Goal: Navigation & Orientation: Find specific page/section

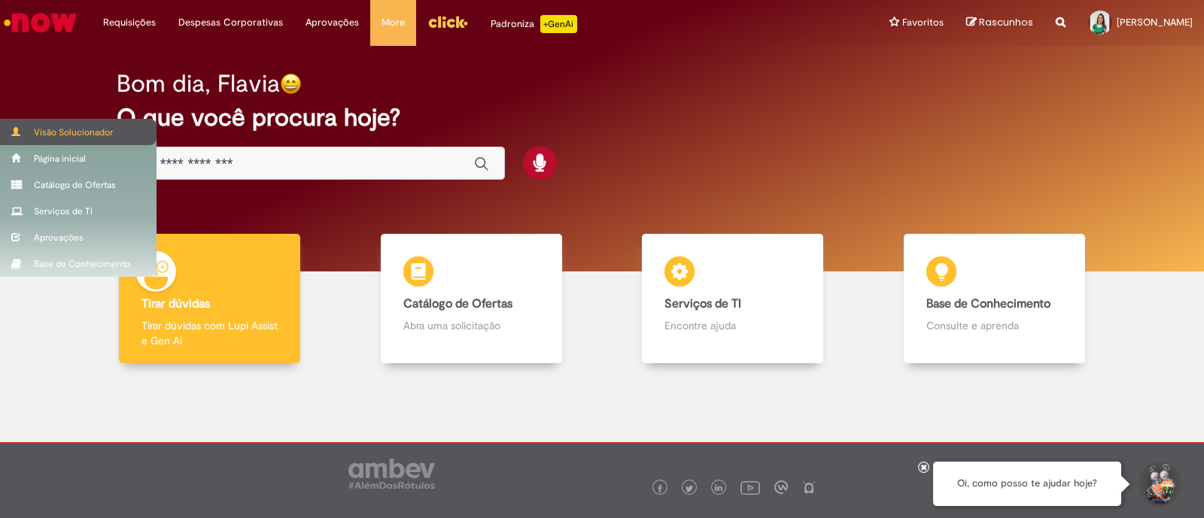
click at [35, 135] on div "Visão Solucionador" at bounding box center [78, 132] width 156 height 26
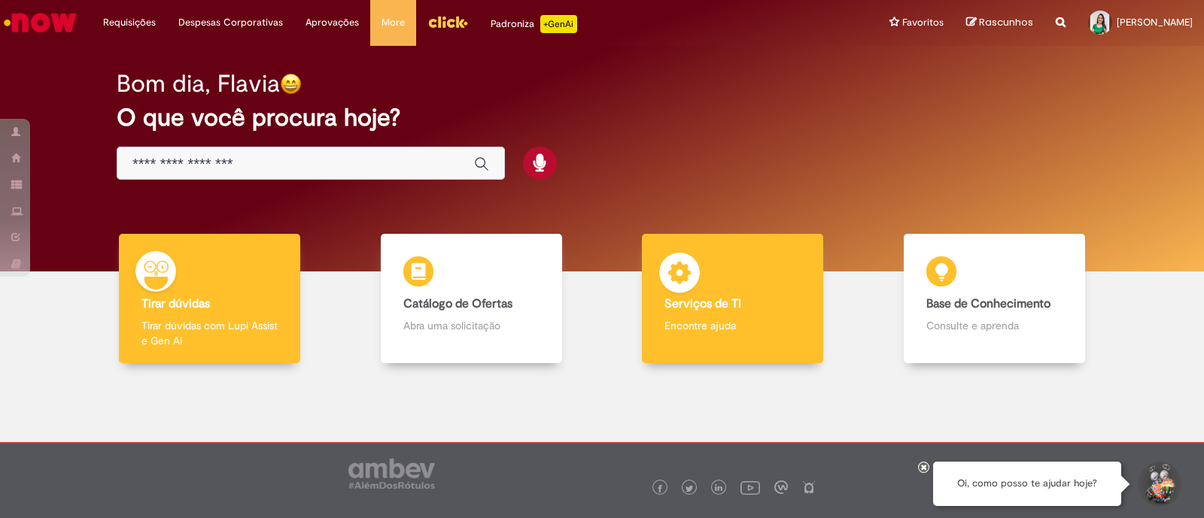
click at [767, 333] on div "Serviços de TI Serviços de TI Encontre ajuda" at bounding box center [732, 299] width 181 height 130
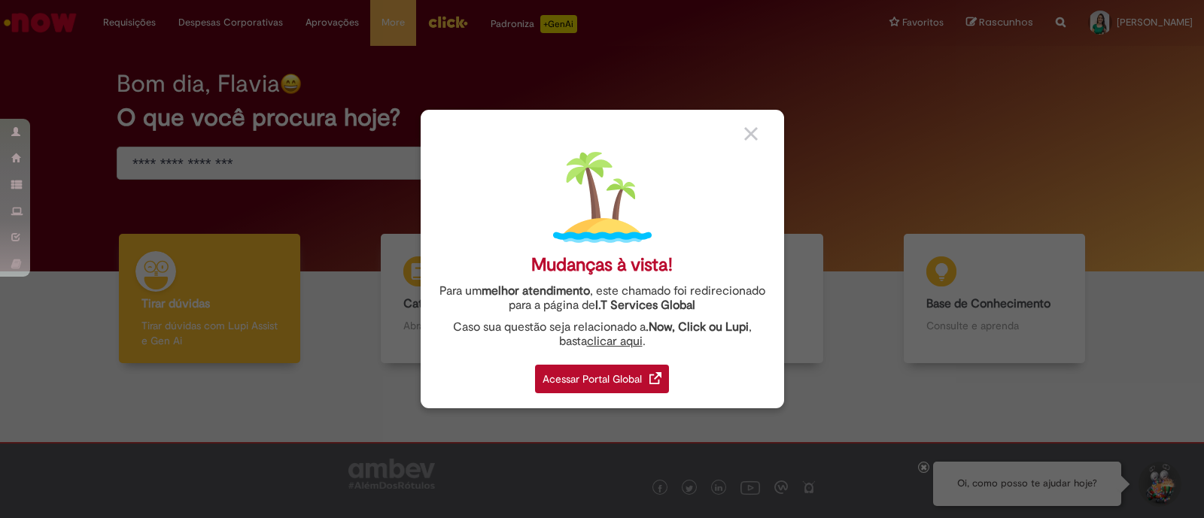
click at [659, 369] on div "Acessar Portal Global" at bounding box center [602, 379] width 134 height 29
